Goal: Check status: Check status

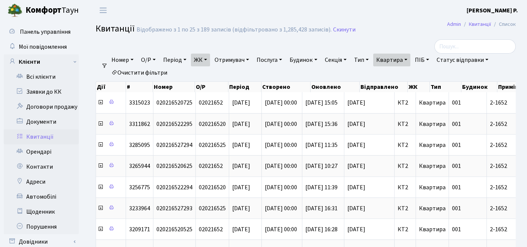
select select "25"
click at [149, 74] on link "Очистити фільтри" at bounding box center [139, 72] width 62 height 13
select select
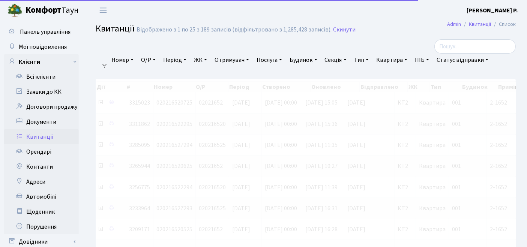
click at [200, 60] on link "ЖК" at bounding box center [200, 60] width 19 height 13
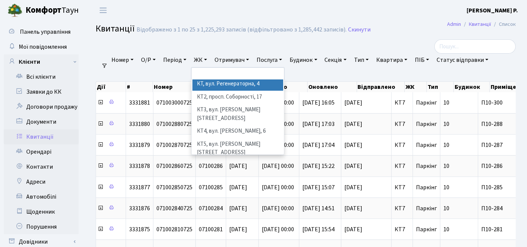
scroll to position [42, 0]
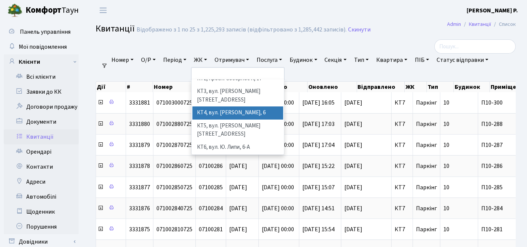
click at [234, 107] on li "КТ4, вул. [PERSON_NAME], 6" at bounding box center [238, 113] width 91 height 13
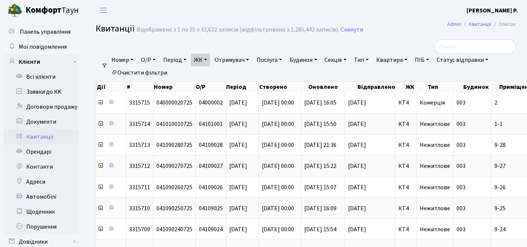
click at [403, 63] on link "Квартира" at bounding box center [392, 60] width 37 height 13
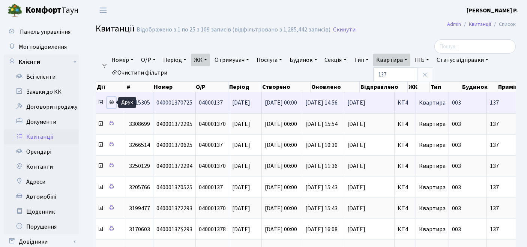
click at [110, 100] on icon at bounding box center [111, 101] width 5 height 5
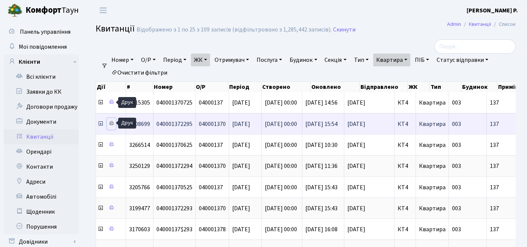
click at [110, 123] on icon at bounding box center [111, 123] width 5 height 5
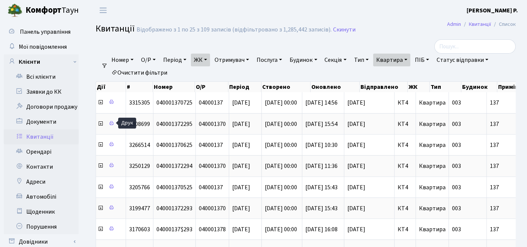
click at [398, 61] on link "Квартира" at bounding box center [392, 60] width 37 height 13
drag, startPoint x: 403, startPoint y: 74, endPoint x: 382, endPoint y: 75, distance: 21.1
click at [382, 75] on ul "Номер О/Р Період [DATE] - [DATE] ЖК ТХ, вул. [PERSON_NAME][STREET_ADDRESS] КТ, …" at bounding box center [309, 67] width 402 height 26
click at [402, 63] on link "Квартира" at bounding box center [392, 60] width 37 height 13
type input "104"
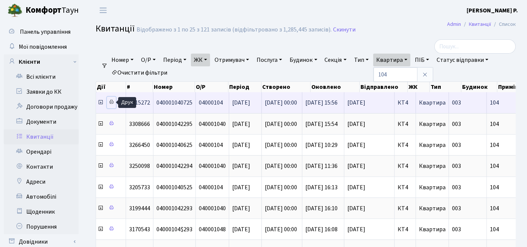
click at [110, 100] on icon at bounding box center [111, 101] width 5 height 5
